Goal: Task Accomplishment & Management: Manage account settings

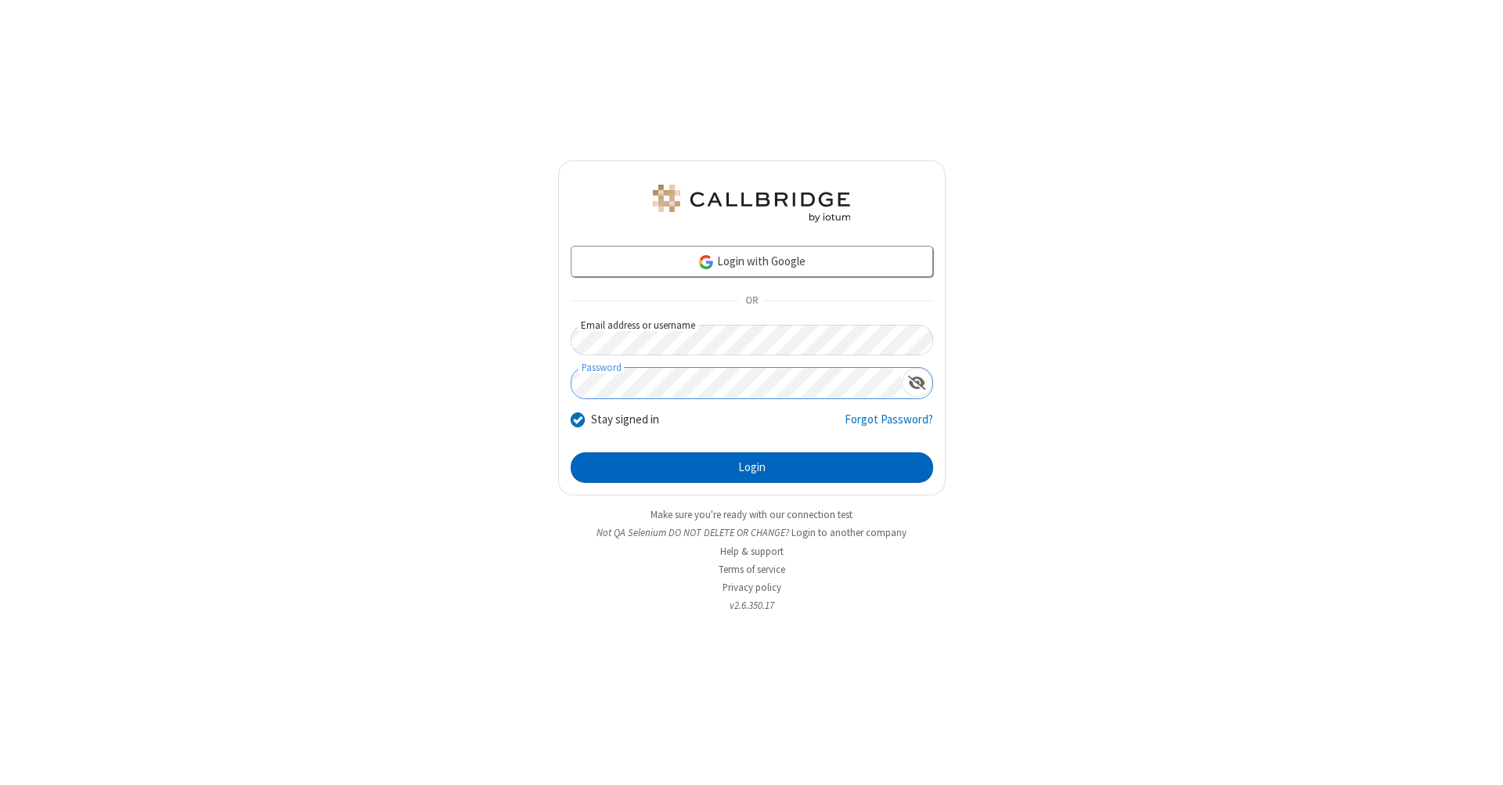
click at [752, 468] on button "Login" at bounding box center [752, 468] width 362 height 31
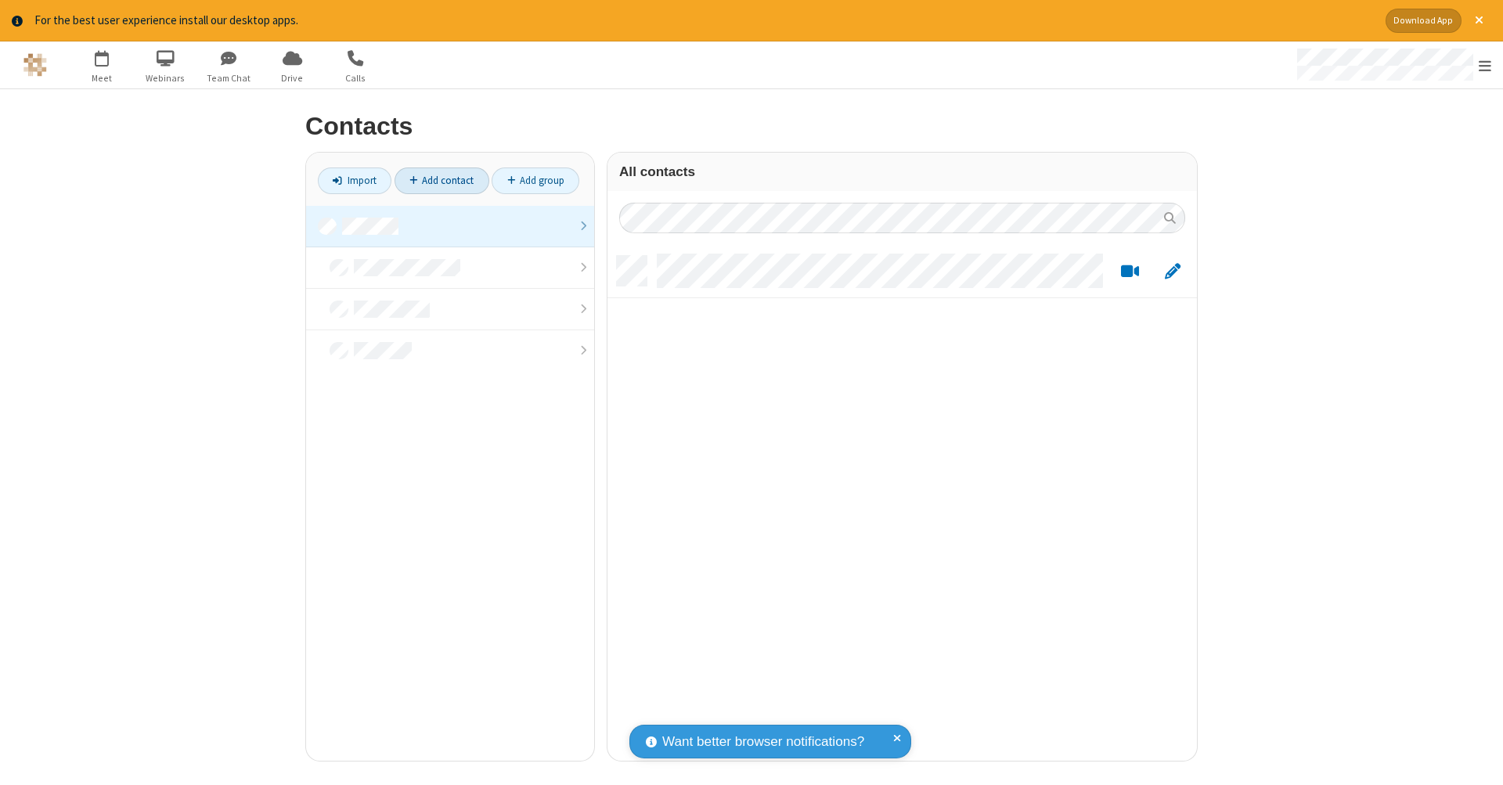
scroll to position [505, 578]
click at [442, 180] on link "Add contact" at bounding box center [442, 181] width 95 height 27
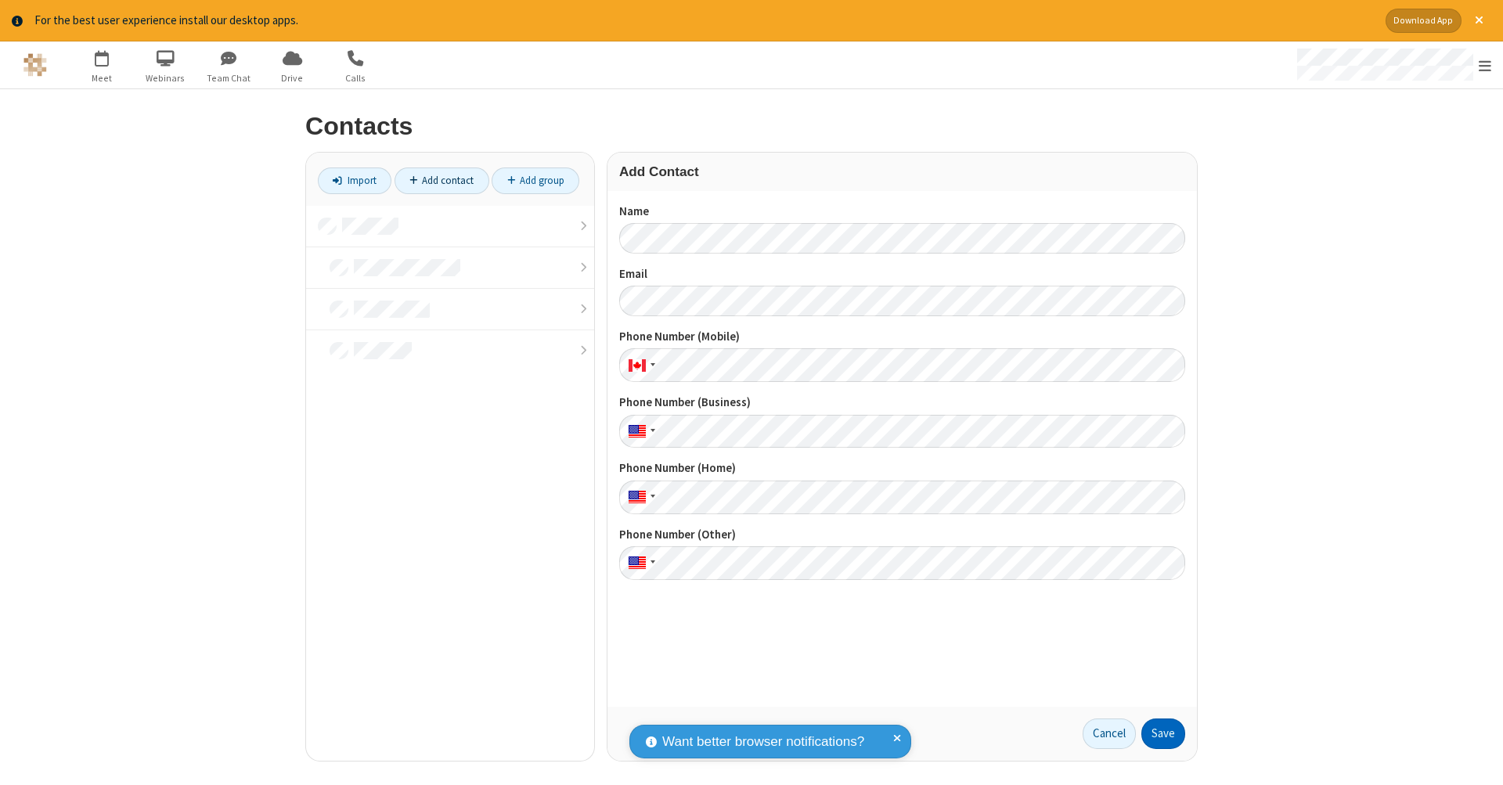
click at [1163, 734] on button "Save" at bounding box center [1163, 734] width 44 height 31
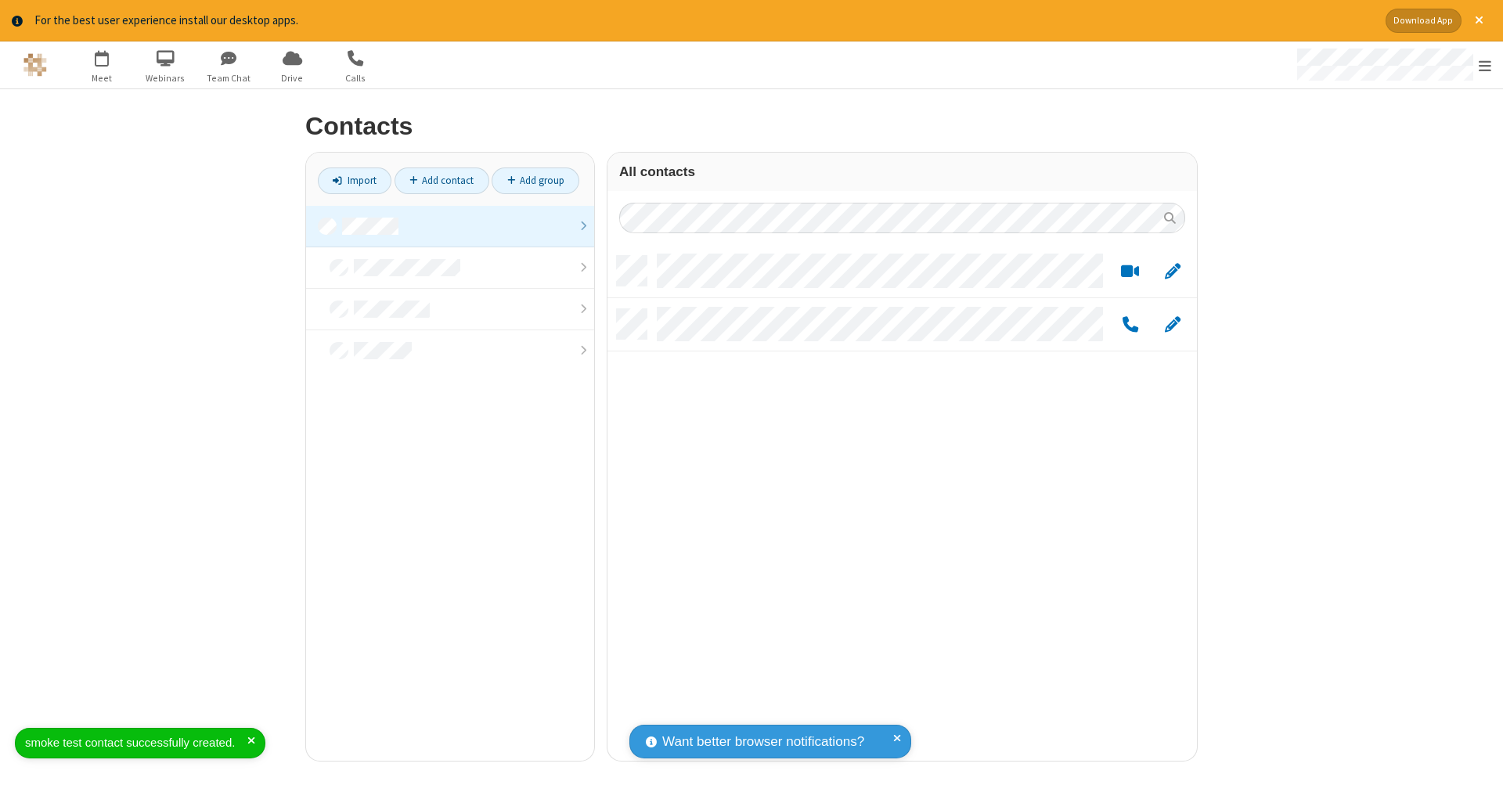
scroll to position [505, 578]
